Goal: Information Seeking & Learning: Learn about a topic

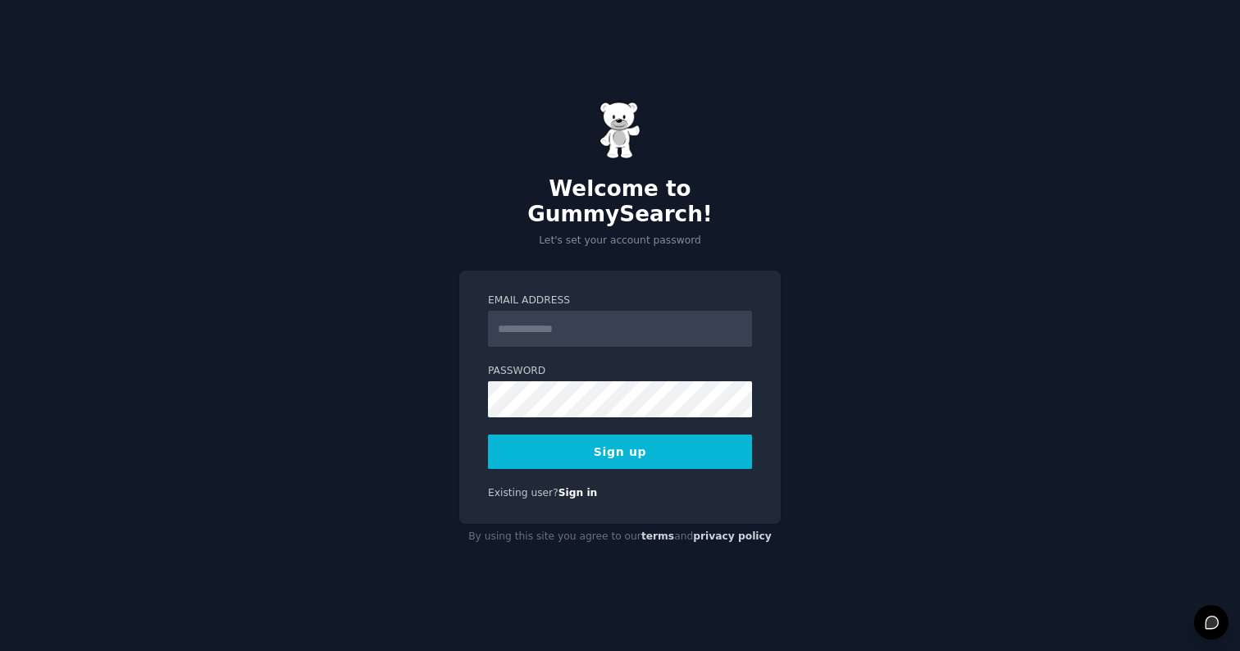
click at [557, 319] on input "Email Address" at bounding box center [620, 329] width 264 height 36
type input "**********"
click at [869, 497] on div "**********" at bounding box center [620, 325] width 1240 height 651
click at [635, 440] on button "Sign up" at bounding box center [620, 452] width 264 height 34
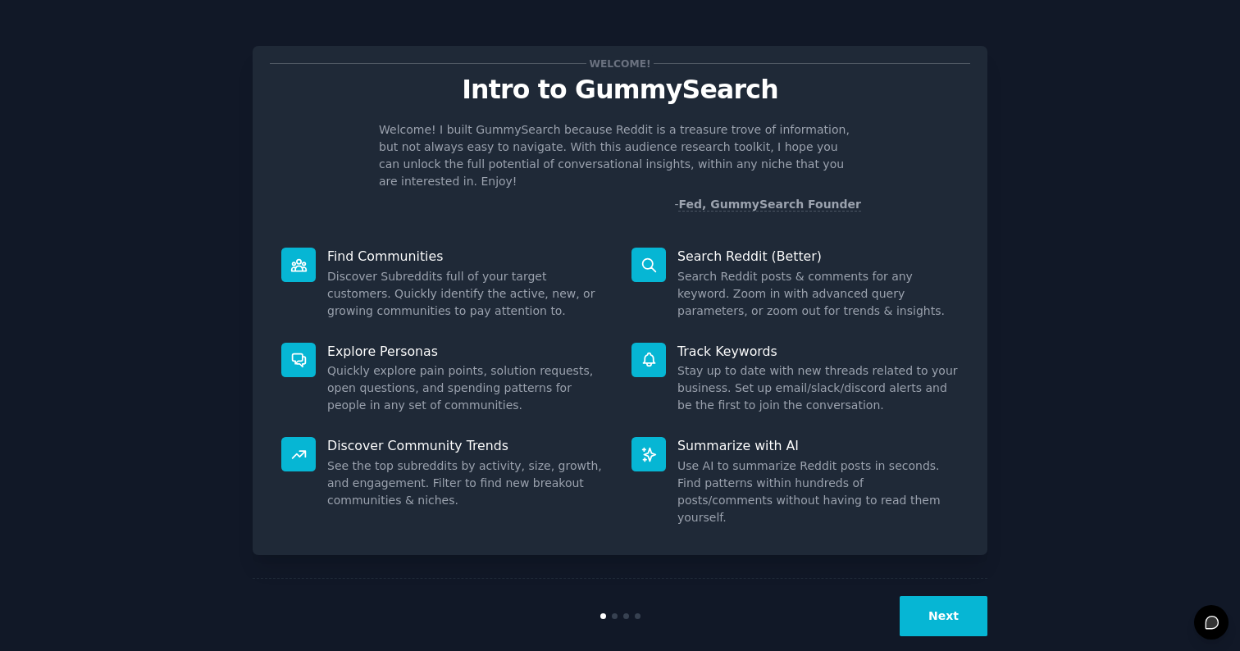
click at [963, 596] on button "Next" at bounding box center [944, 616] width 88 height 40
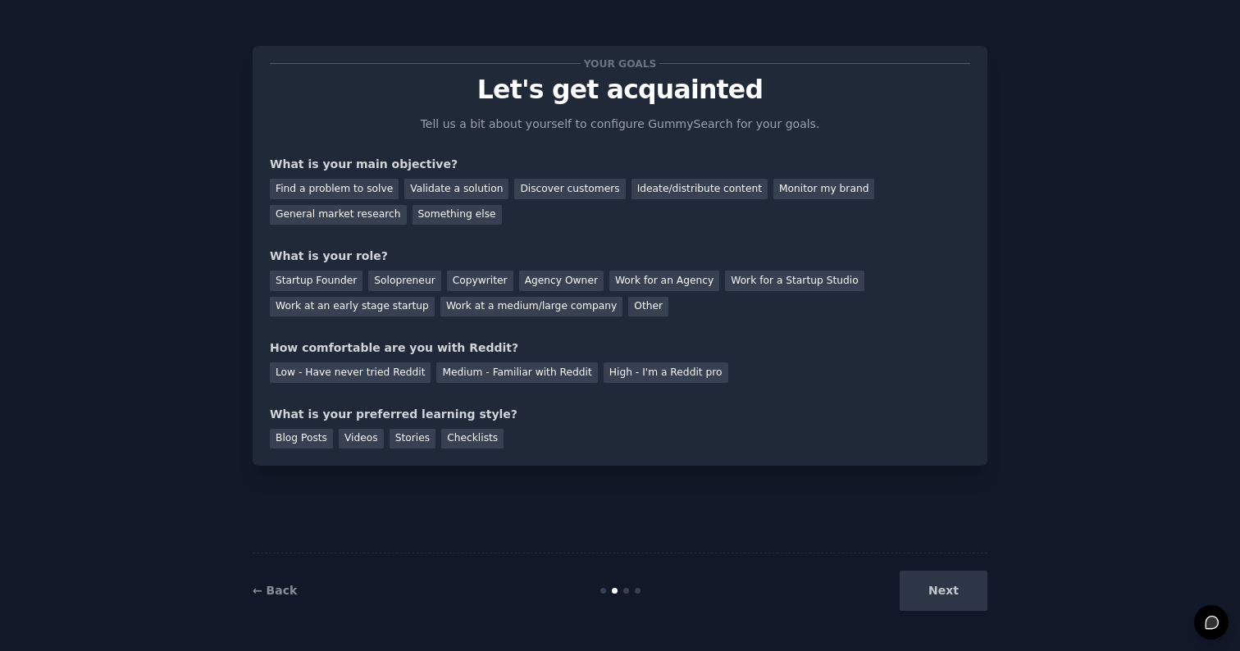
click at [955, 591] on div "Next" at bounding box center [864, 591] width 245 height 40
click at [963, 599] on div "Next" at bounding box center [864, 591] width 245 height 40
drag, startPoint x: 966, startPoint y: 603, endPoint x: 946, endPoint y: 593, distance: 22.0
click at [965, 603] on div "Next" at bounding box center [864, 591] width 245 height 40
click at [948, 592] on div "Next" at bounding box center [864, 591] width 245 height 40
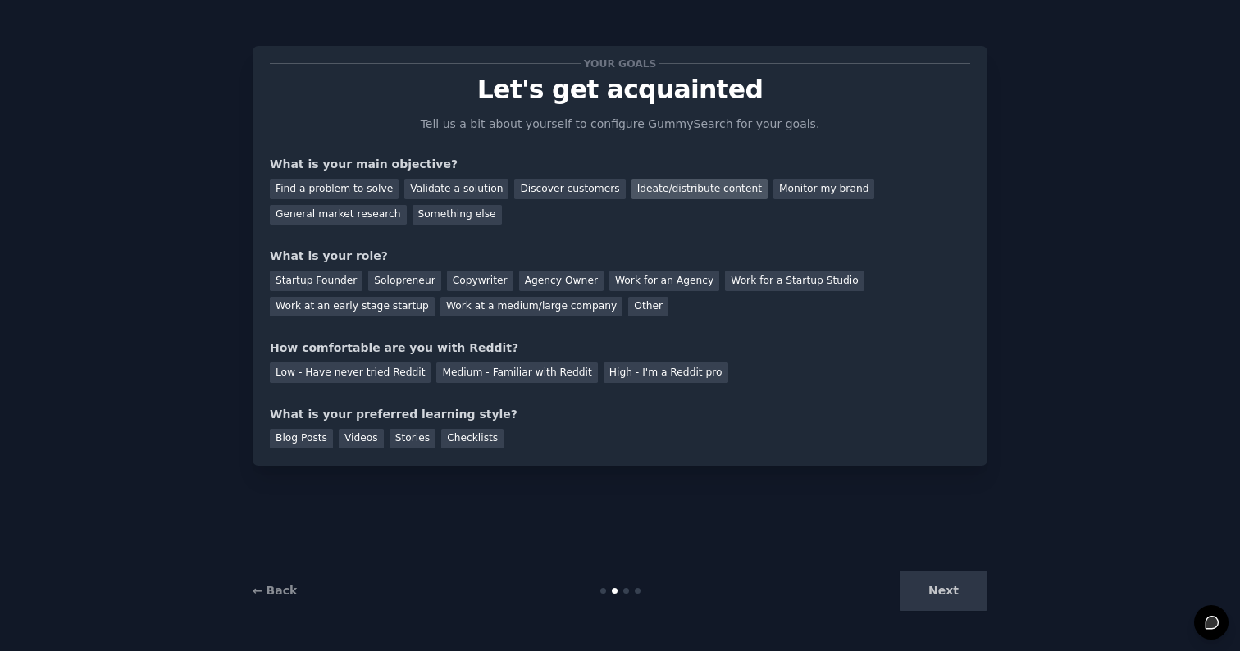
click at [649, 189] on div "Ideate/distribute content" at bounding box center [700, 189] width 136 height 21
click at [359, 208] on div "General market research" at bounding box center [338, 215] width 137 height 21
click at [393, 280] on div "Solopreneur" at bounding box center [404, 281] width 72 height 21
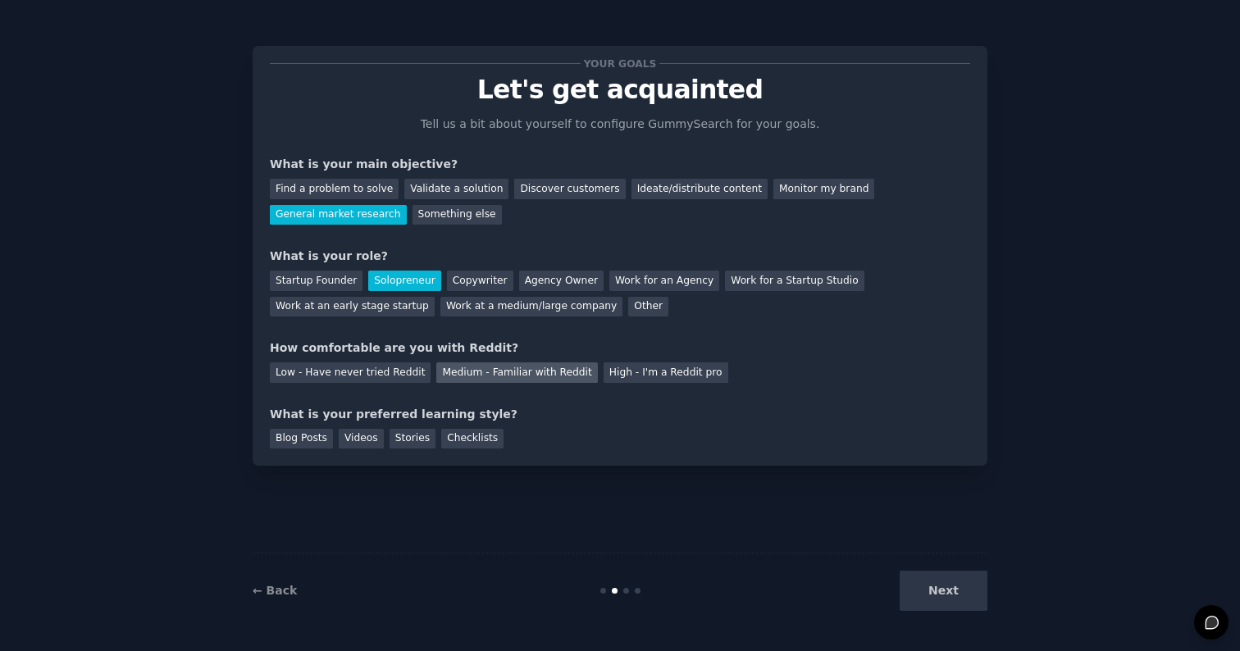
click at [508, 371] on div "Medium - Familiar with Reddit" at bounding box center [516, 373] width 161 height 21
click at [360, 437] on div "Videos" at bounding box center [361, 439] width 45 height 21
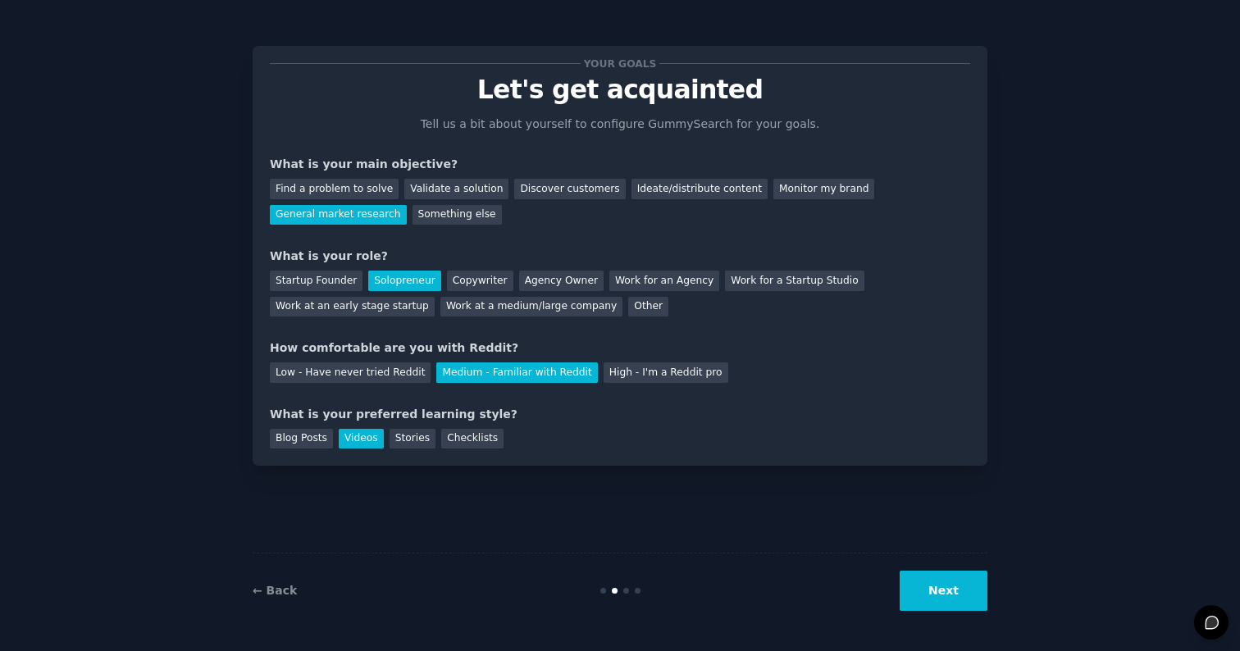
click at [941, 590] on button "Next" at bounding box center [944, 591] width 88 height 40
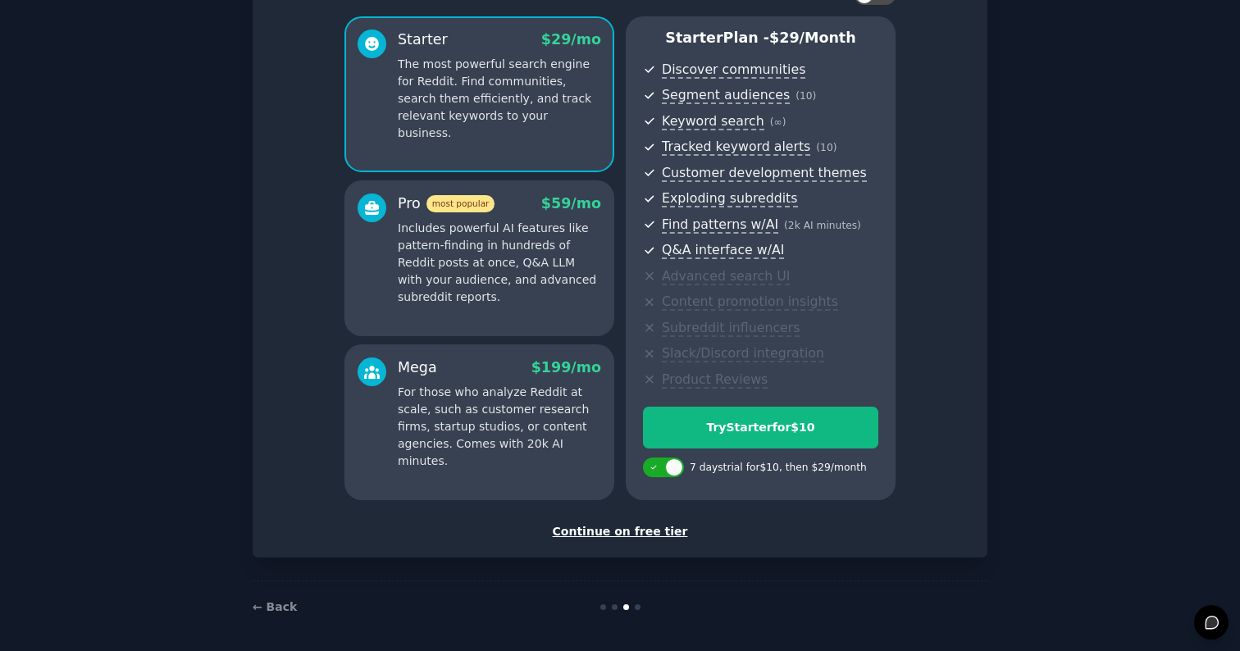
scroll to position [130, 0]
click at [663, 527] on div "Continue on free tier" at bounding box center [620, 532] width 700 height 17
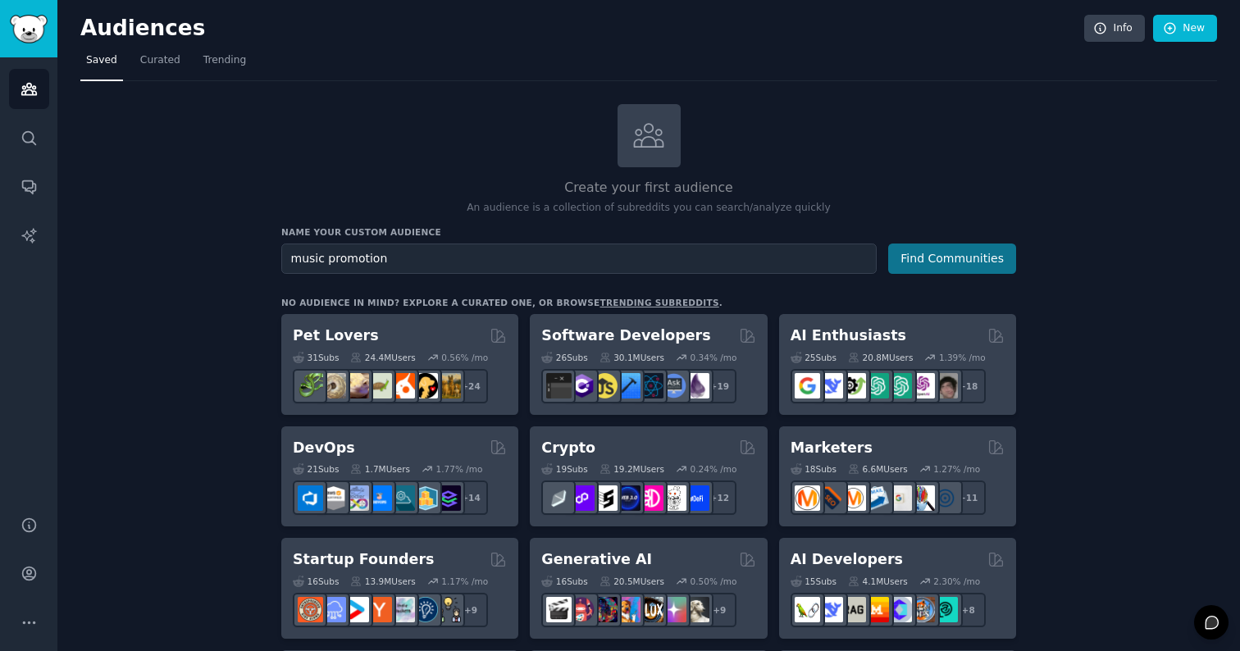
type input "music promotion"
click at [962, 265] on button "Find Communities" at bounding box center [952, 259] width 128 height 30
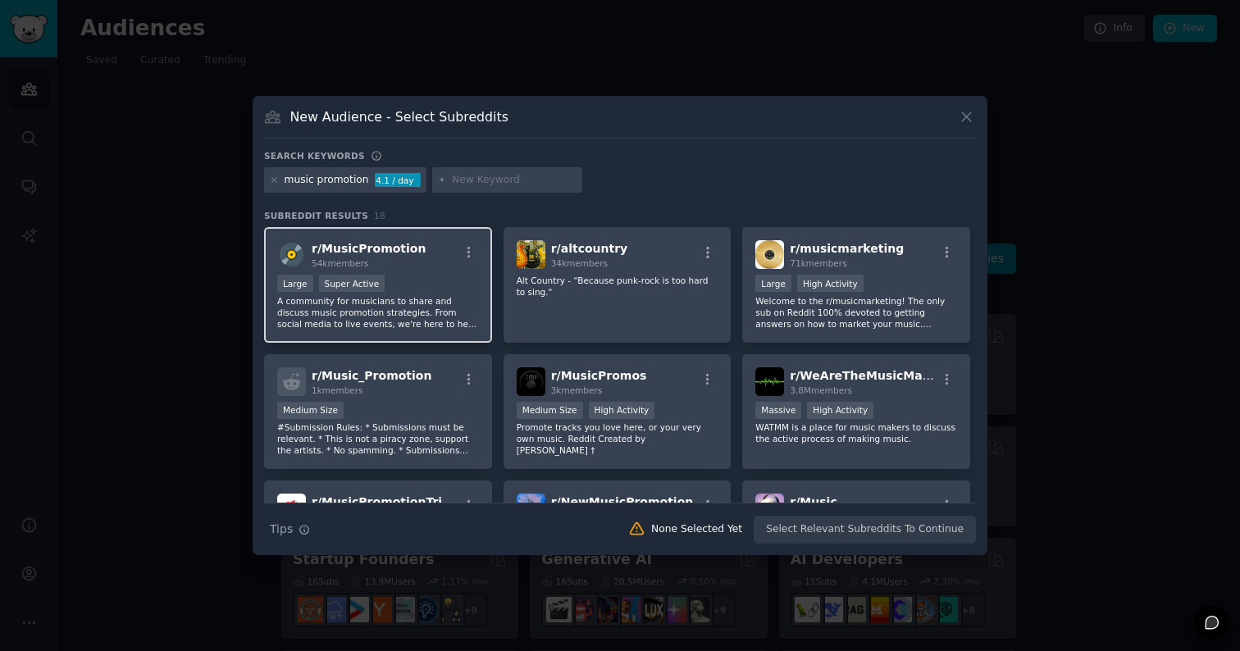
click at [429, 239] on div "r/ MusicPromotion 54k members Large Super Active A community for musicians to s…" at bounding box center [378, 285] width 228 height 116
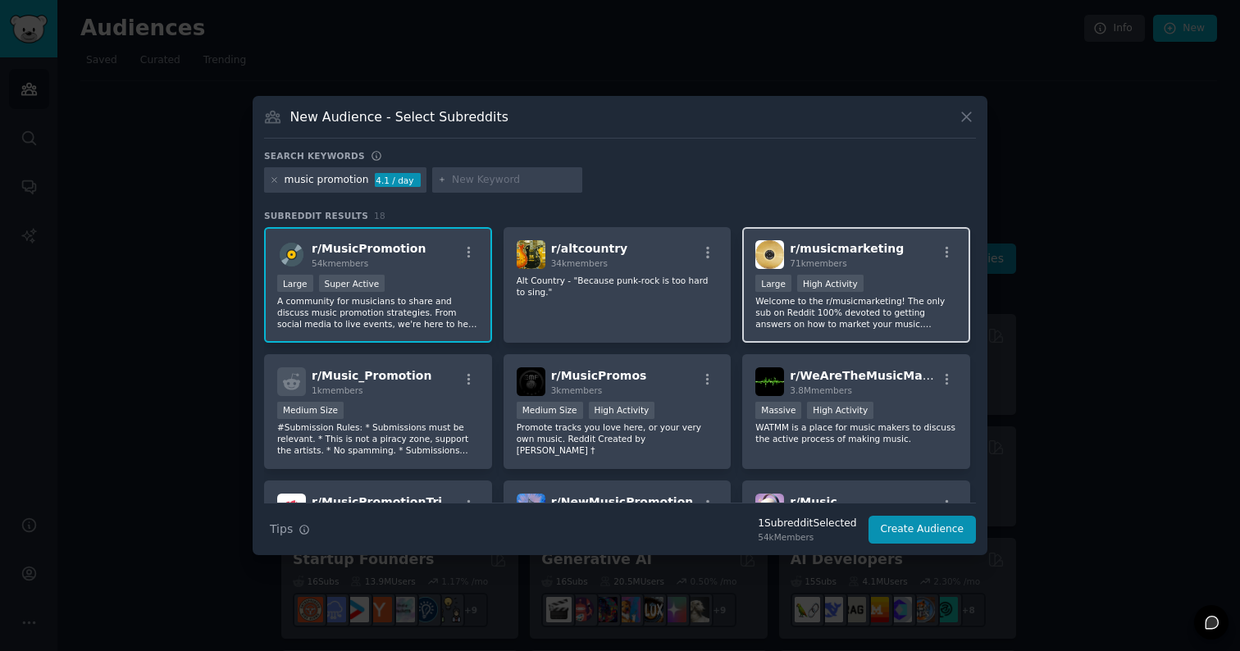
click at [913, 244] on div "r/ musicmarketing 71k members" at bounding box center [856, 254] width 202 height 29
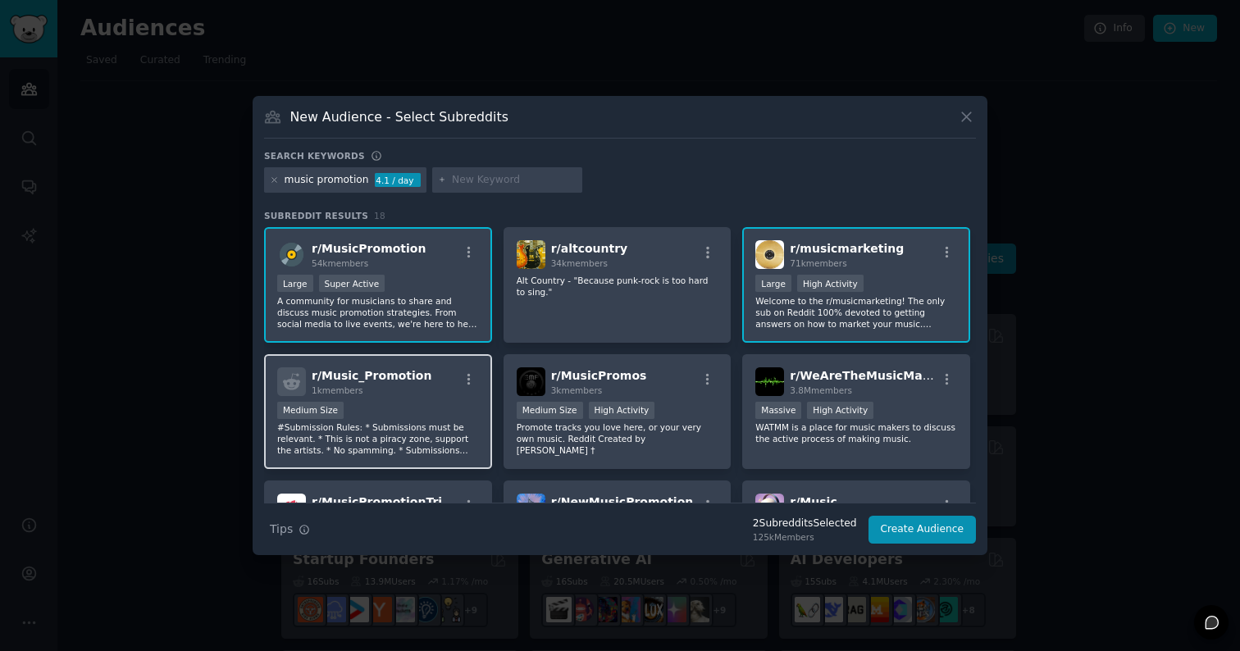
click at [428, 363] on div "r/ Music_Promotion 1k members Medium Size #Submission Rules: * Submissions must…" at bounding box center [378, 412] width 228 height 116
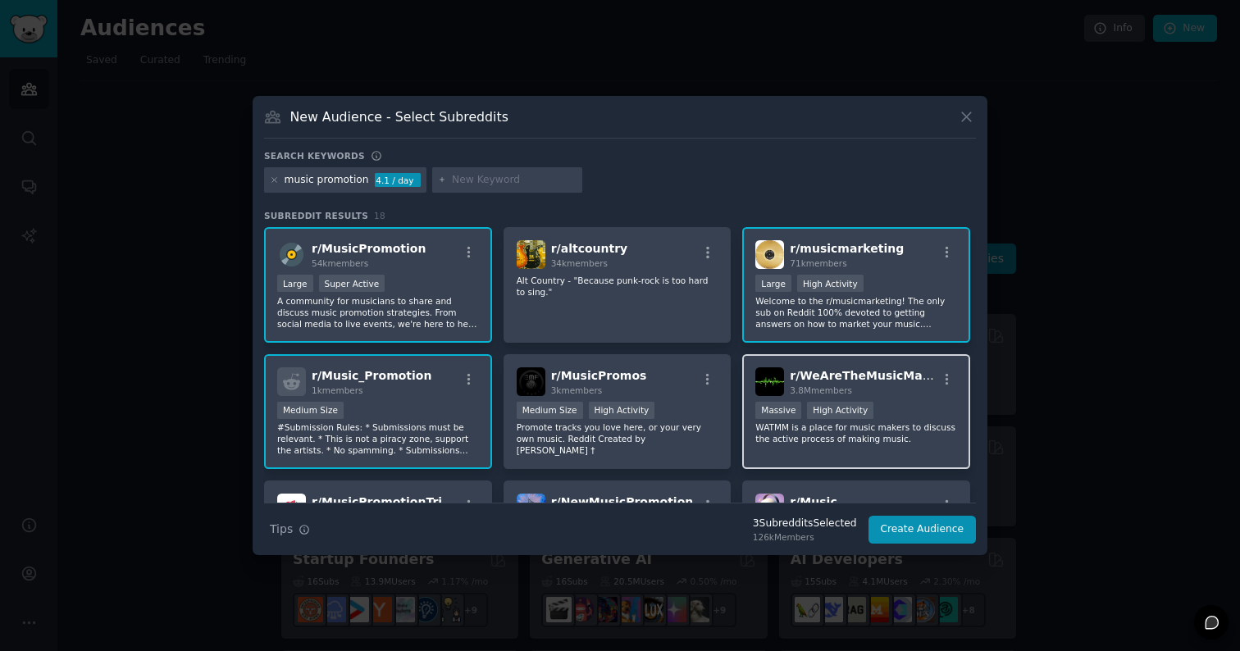
click at [901, 360] on div "r/ WeAreTheMusicMakers 3.8M members >= 80th percentile for submissions / day Ma…" at bounding box center [856, 412] width 228 height 116
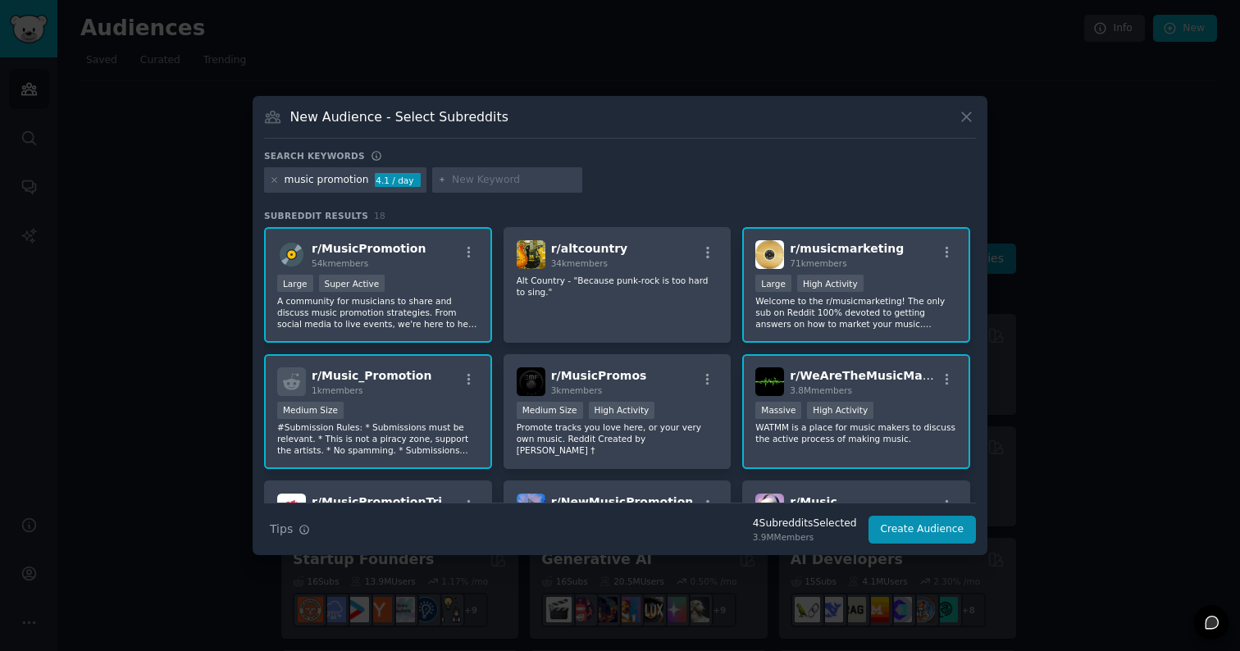
click at [437, 378] on div "r/ Music_Promotion 1k members" at bounding box center [378, 381] width 202 height 29
click at [917, 530] on button "Create Audience" at bounding box center [923, 530] width 108 height 28
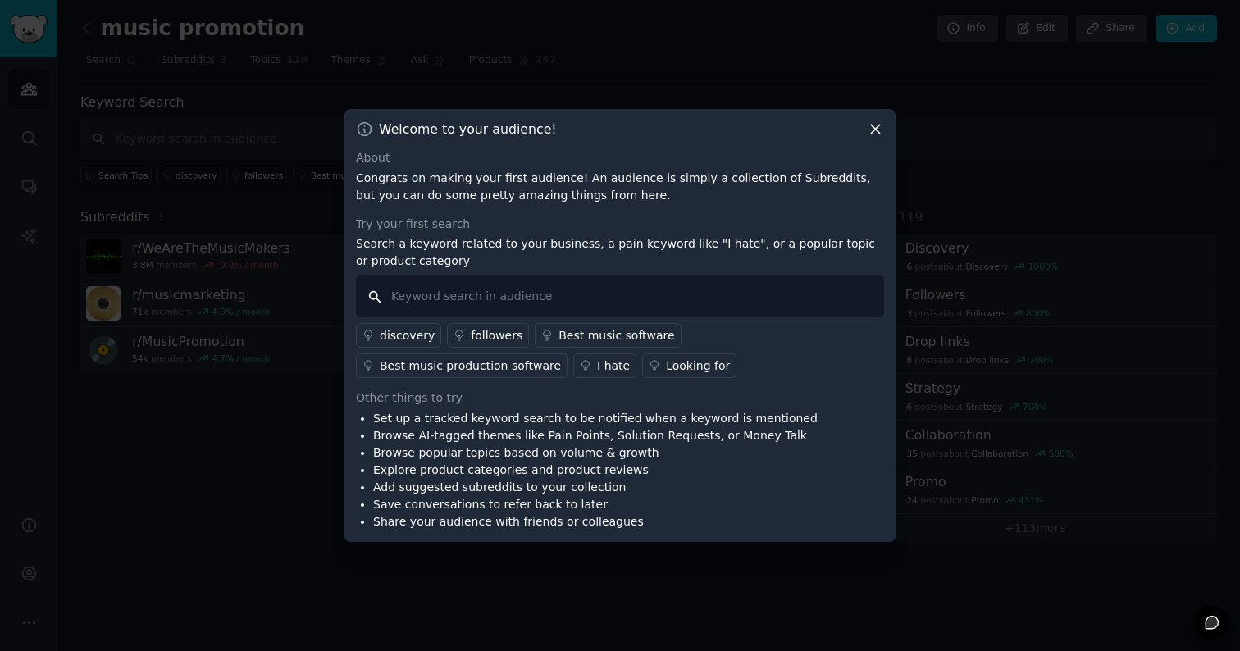
click at [549, 293] on input "text" at bounding box center [620, 297] width 528 height 42
type input "Hypeddit"
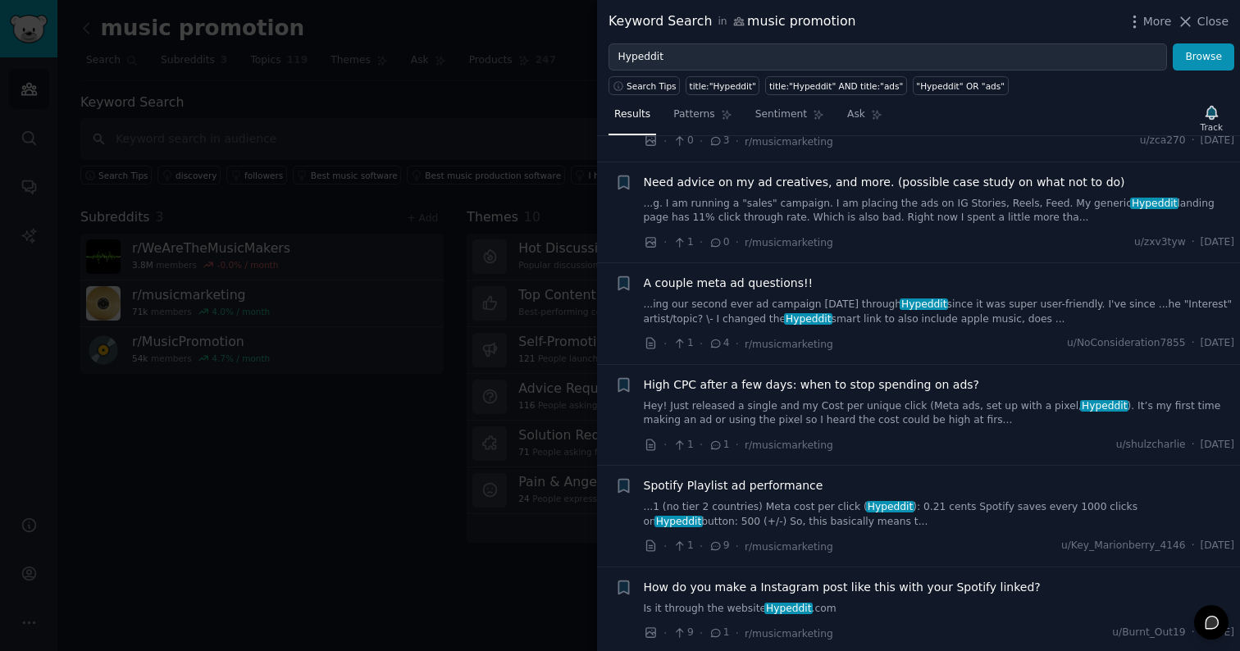
scroll to position [2034, 0]
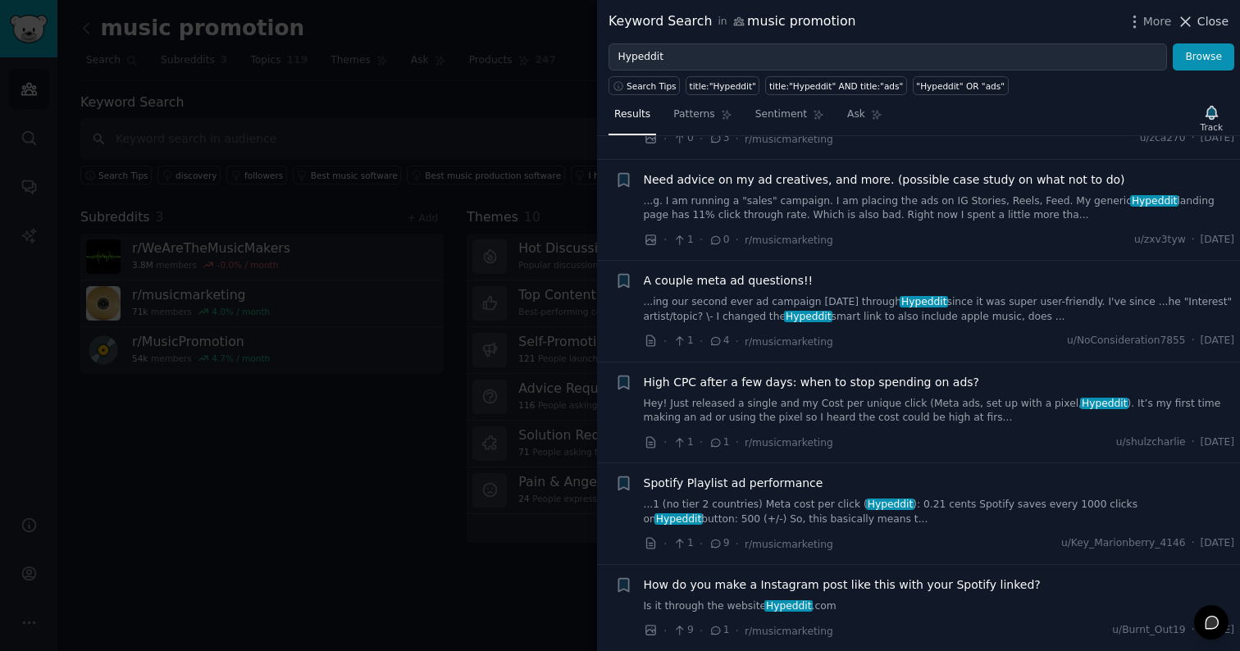
click at [1197, 20] on button "Close" at bounding box center [1203, 21] width 52 height 17
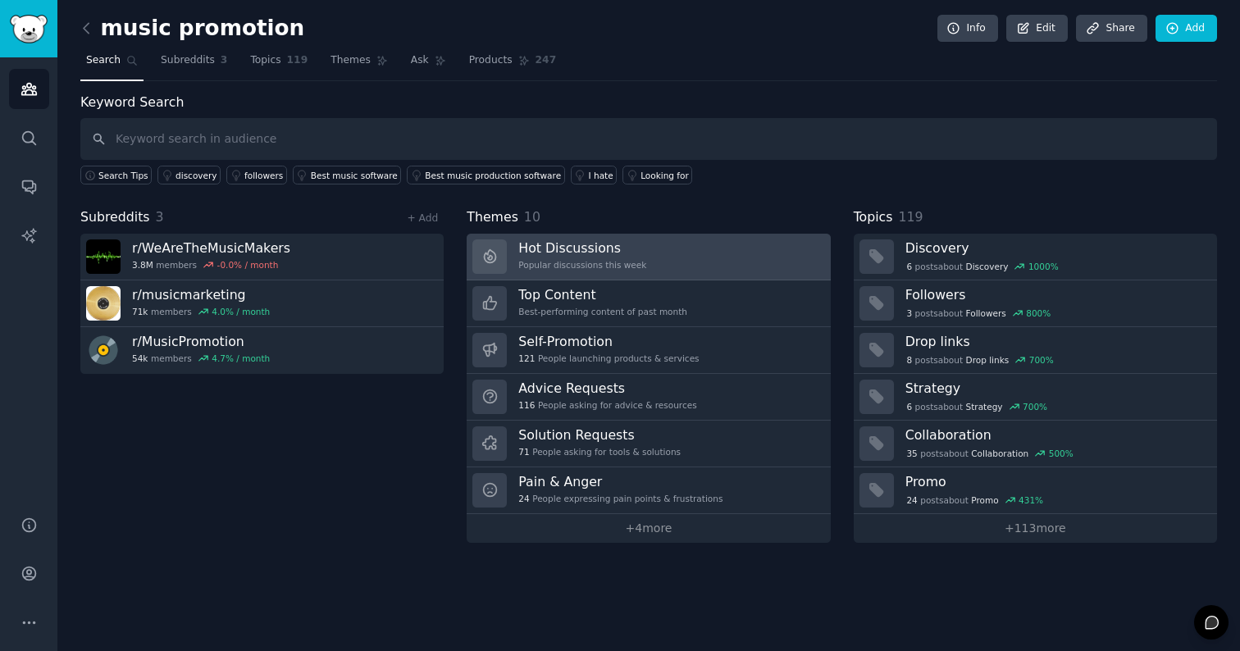
click at [677, 261] on link "Hot Discussions Popular discussions this week" at bounding box center [648, 257] width 363 height 47
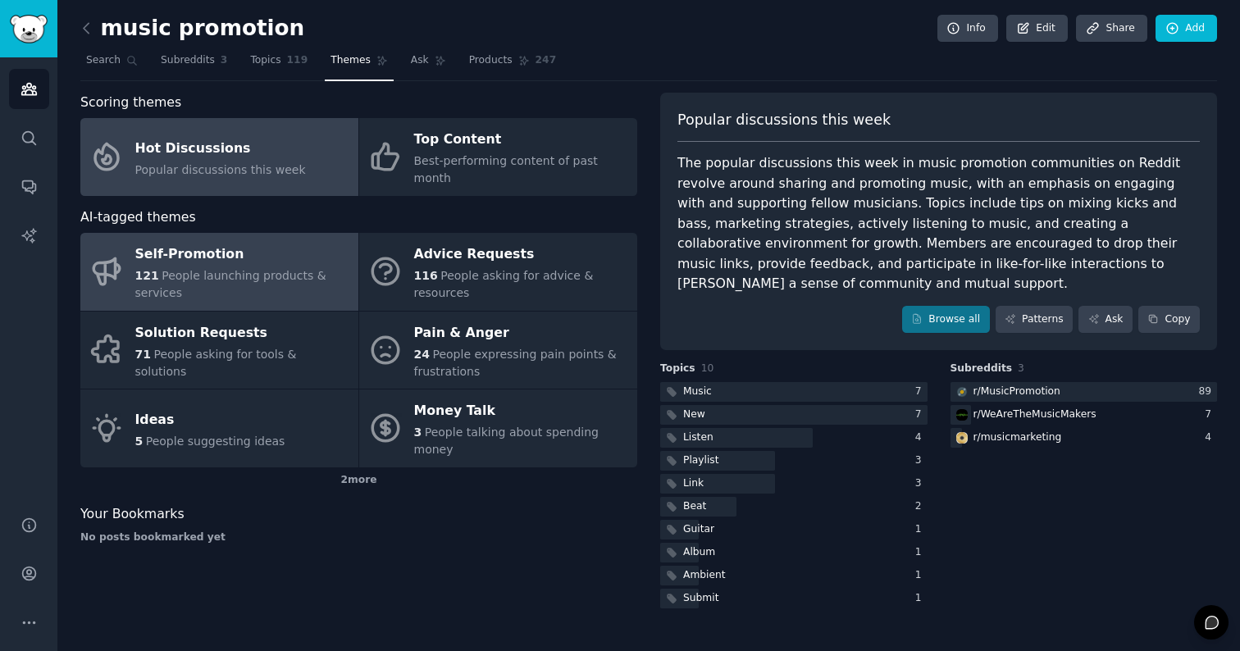
click at [266, 242] on div "Self-Promotion" at bounding box center [242, 255] width 215 height 26
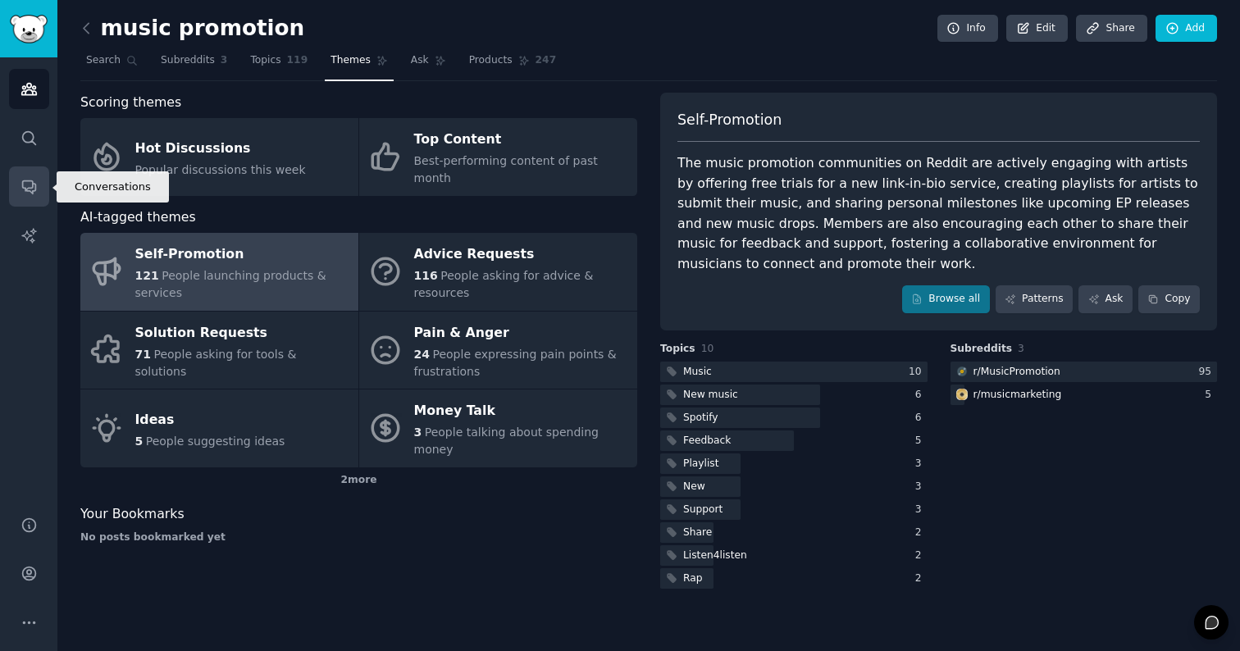
click at [29, 188] on icon "Sidebar" at bounding box center [28, 187] width 13 height 13
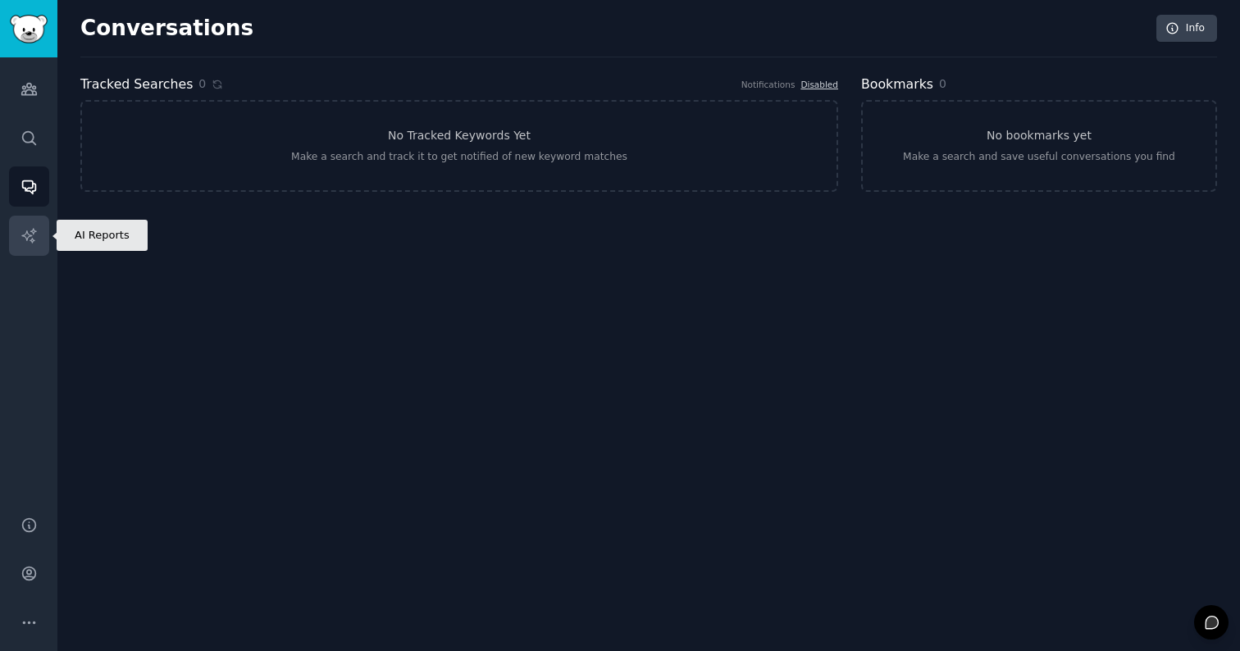
click at [37, 234] on icon "Sidebar" at bounding box center [29, 235] width 17 height 17
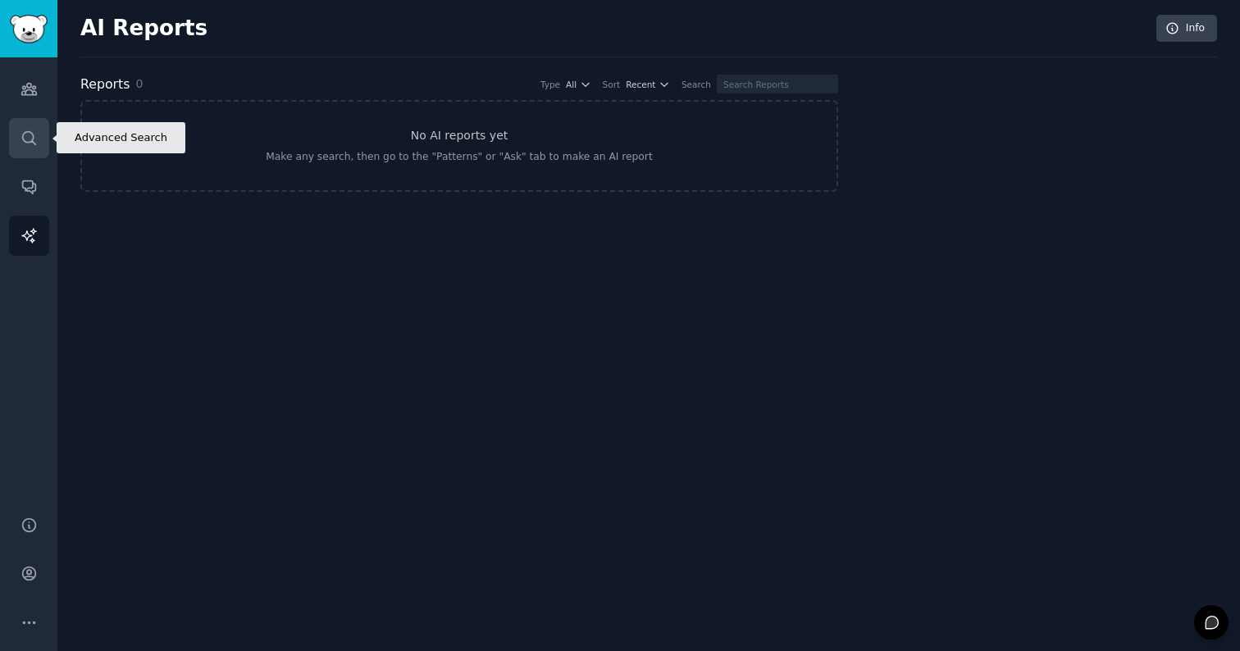
click at [39, 138] on link "Search" at bounding box center [29, 138] width 40 height 40
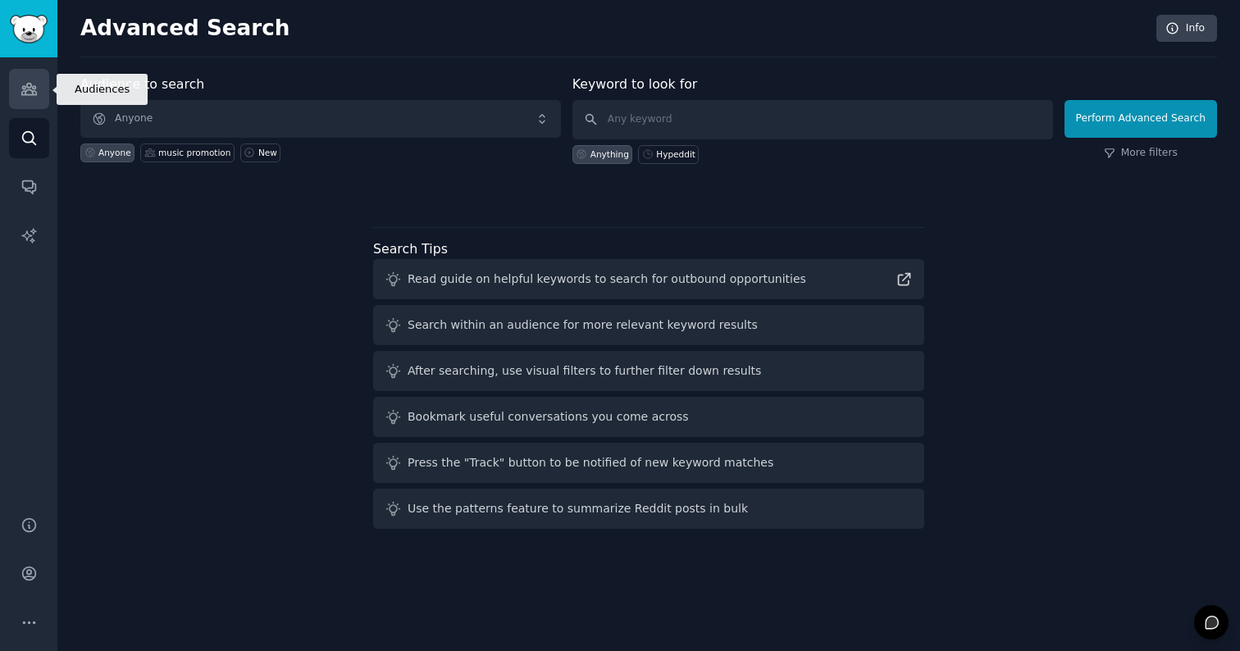
click at [34, 89] on icon "Sidebar" at bounding box center [28, 89] width 15 height 11
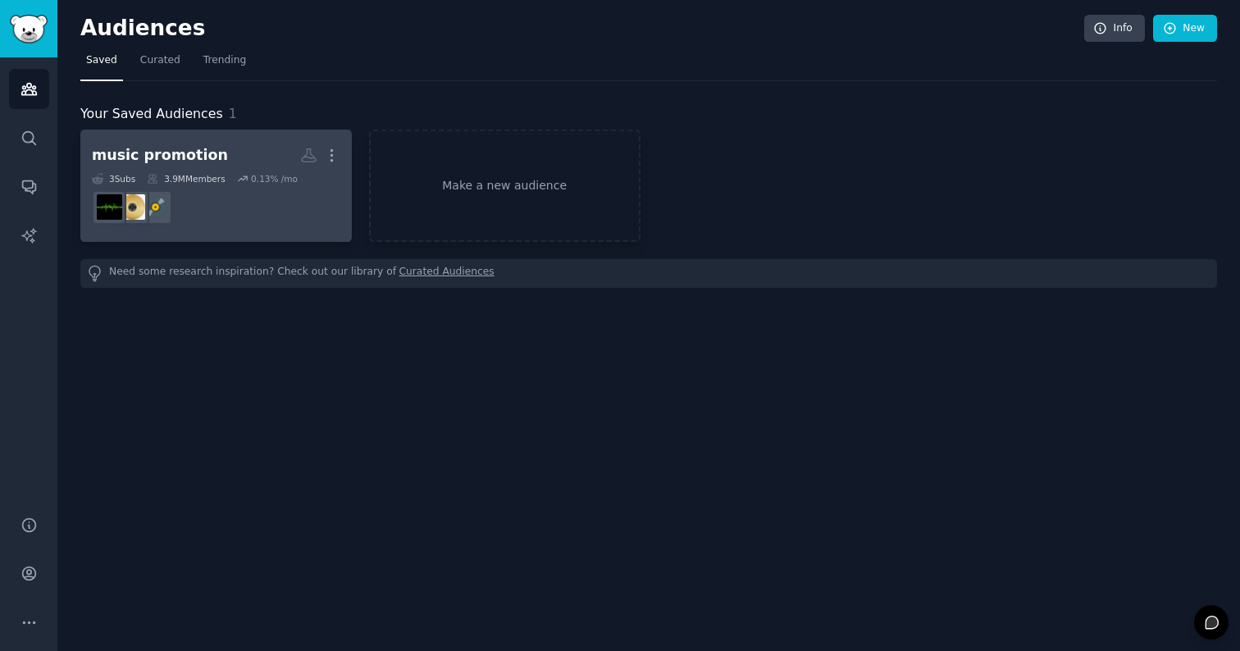
click at [218, 144] on h2 "music promotion More" at bounding box center [216, 155] width 249 height 29
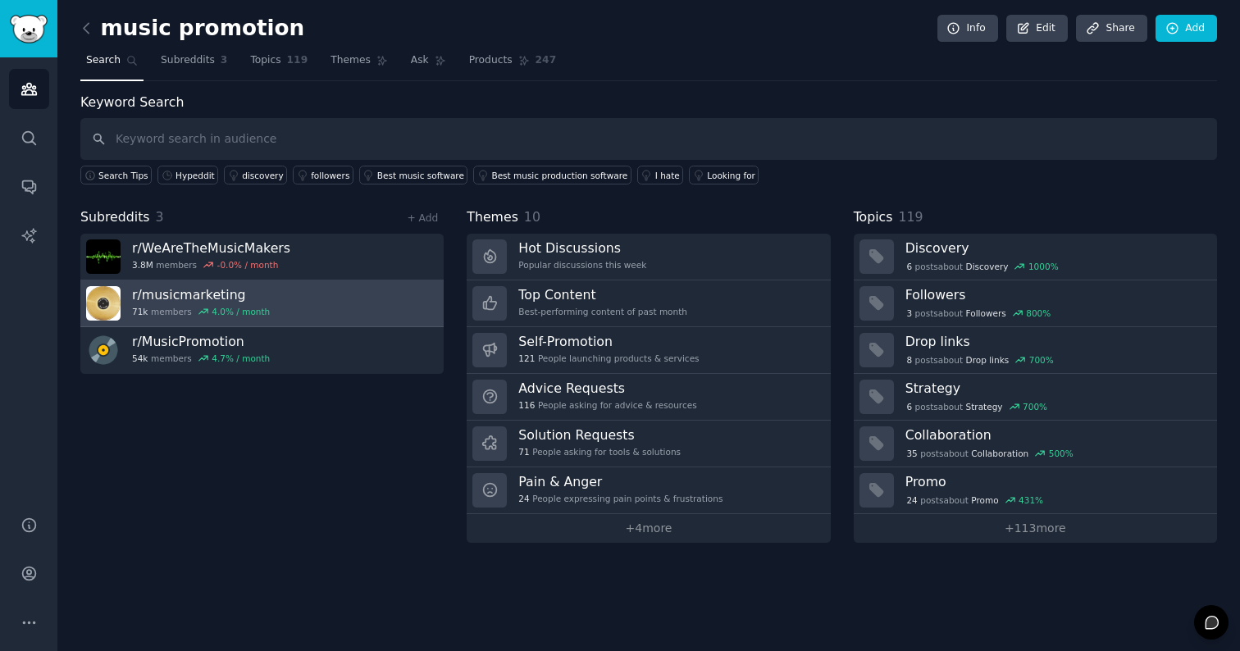
click at [308, 299] on link "r/ musicmarketing 71k members 4.0 % / month" at bounding box center [261, 303] width 363 height 47
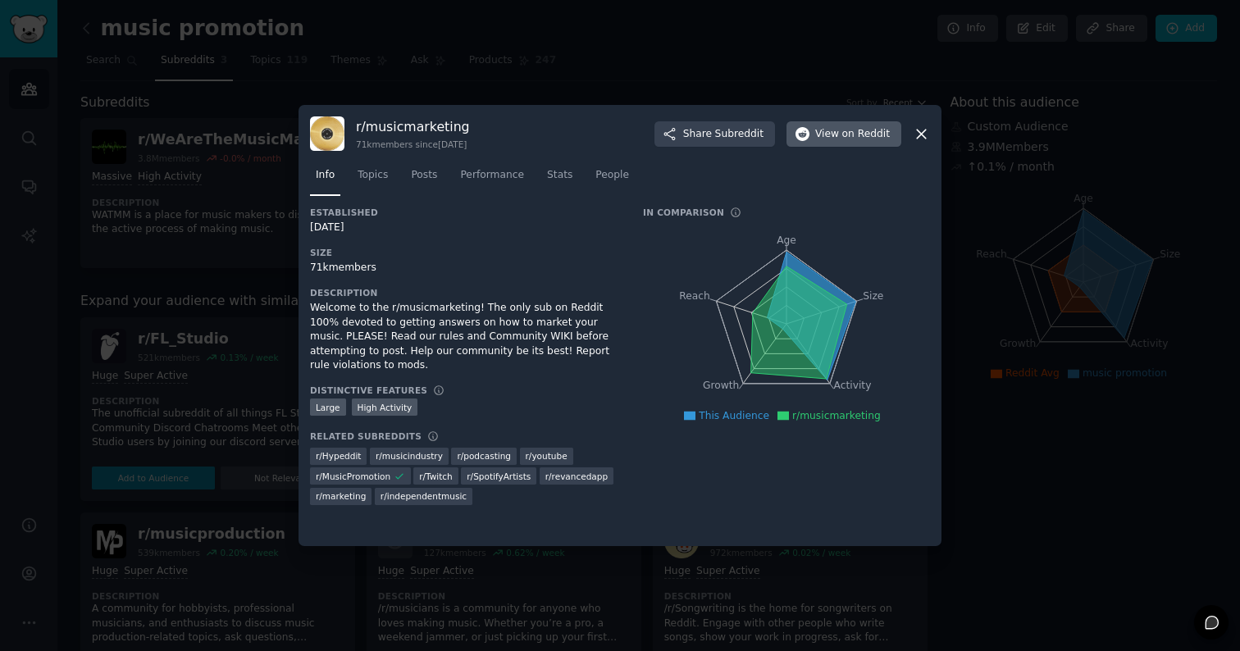
click at [847, 137] on span "on Reddit" at bounding box center [866, 134] width 48 height 15
